Goal: Transaction & Acquisition: Purchase product/service

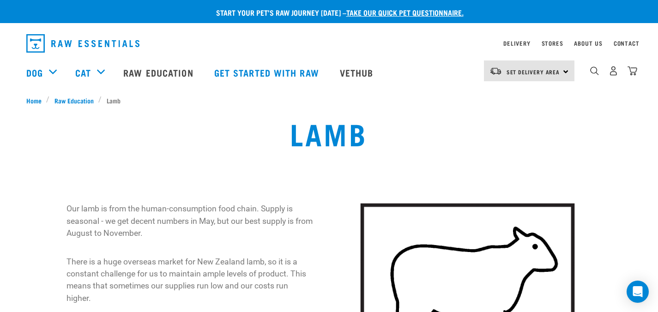
drag, startPoint x: 661, startPoint y: 29, endPoint x: 640, endPoint y: -2, distance: 37.6
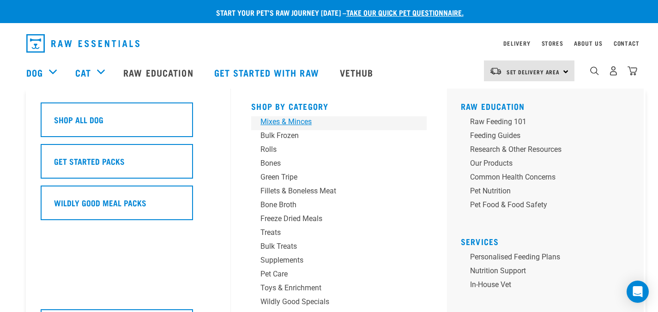
click at [287, 122] on div "Mixes & Minces" at bounding box center [332, 121] width 144 height 11
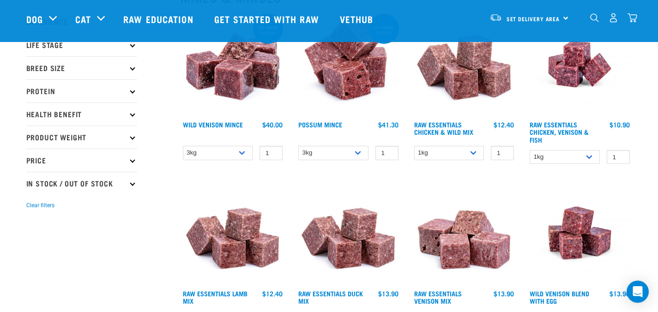
scroll to position [183, 0]
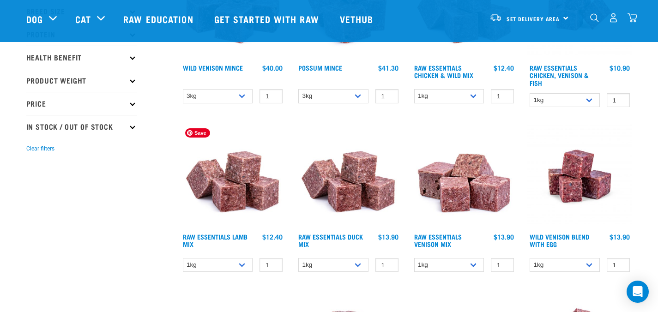
click at [239, 177] on img at bounding box center [232, 176] width 105 height 105
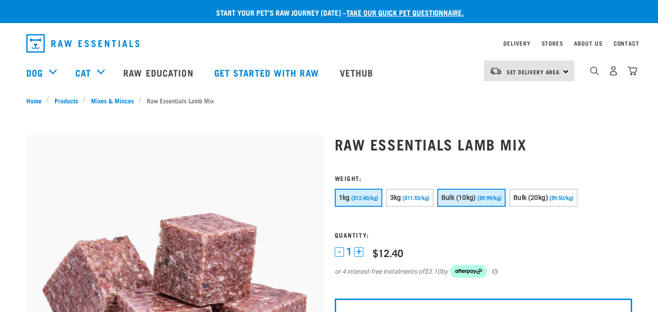
click at [504, 196] on div "1kg ($12.40/kg) 3kg ($11.53/kg)" at bounding box center [483, 199] width 297 height 20
click at [480, 196] on span "($9.99/kg)" at bounding box center [489, 198] width 24 height 6
